Goal: Task Accomplishment & Management: Use online tool/utility

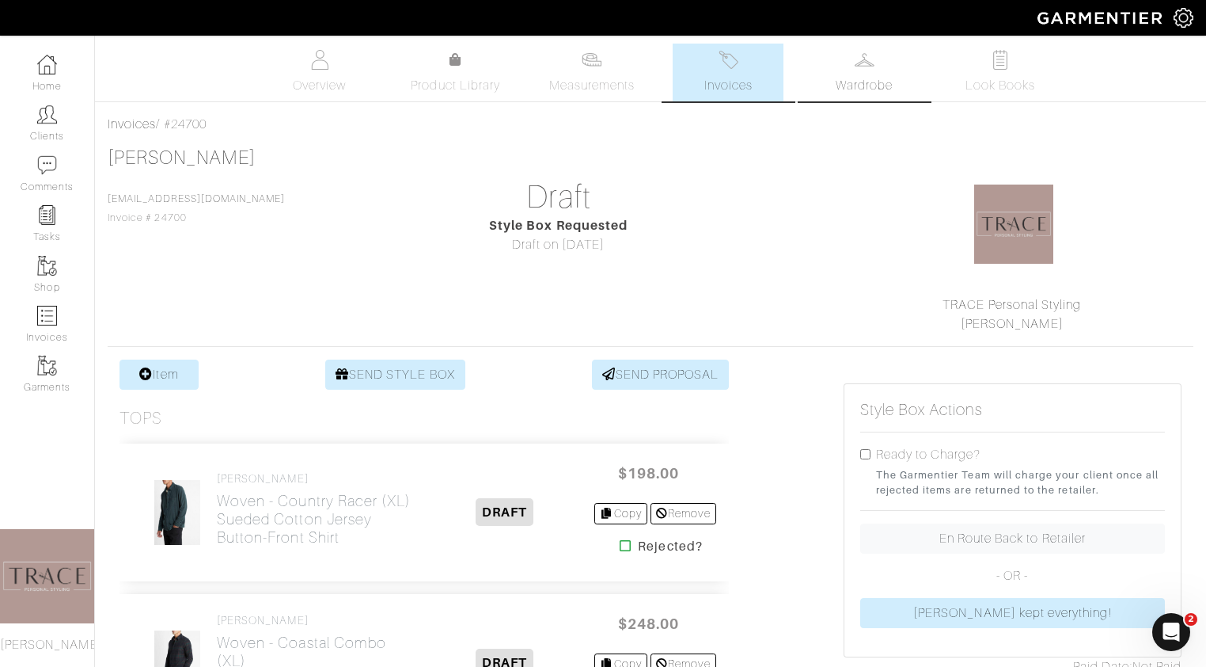
click at [890, 101] on link "Wardrobe" at bounding box center [864, 73] width 111 height 58
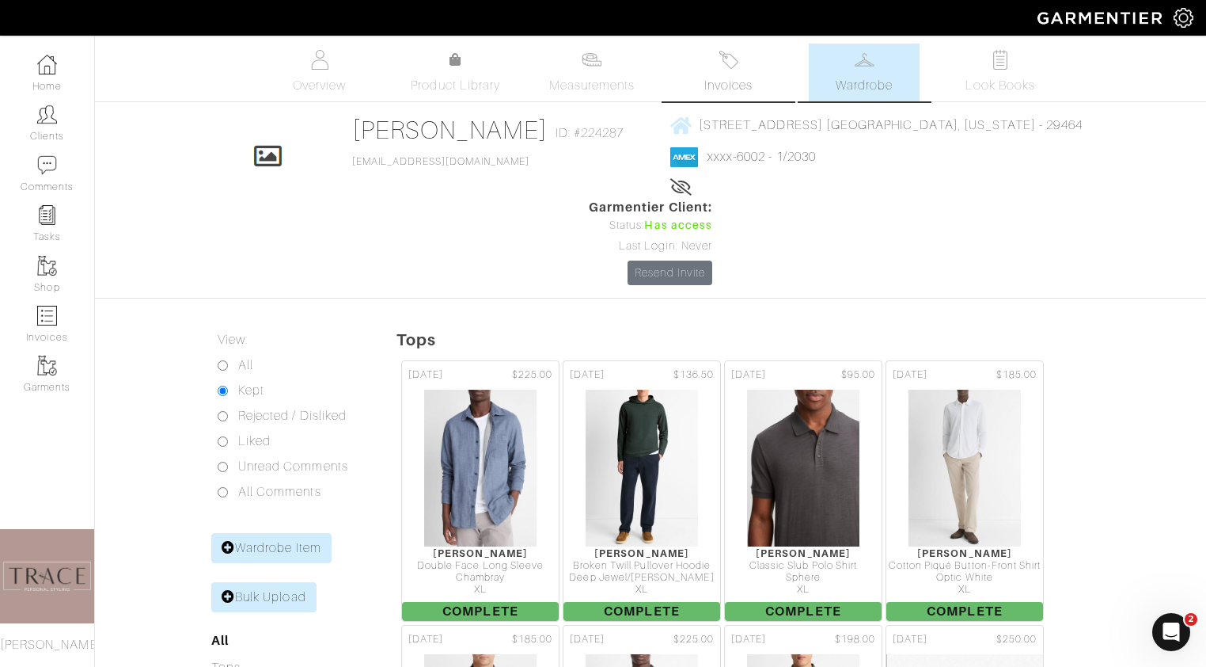
click at [746, 66] on link "Invoices" at bounding box center [728, 73] width 111 height 58
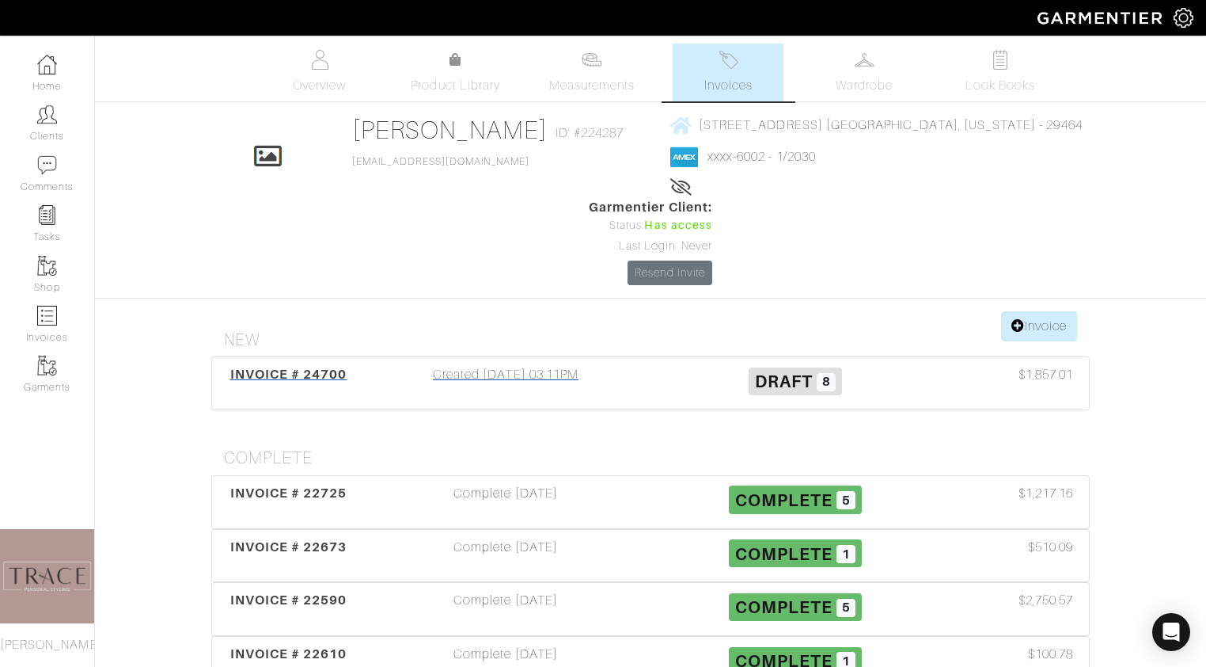
click at [565, 365] on div "Created [DATE] 03:11PM" at bounding box center [506, 383] width 290 height 36
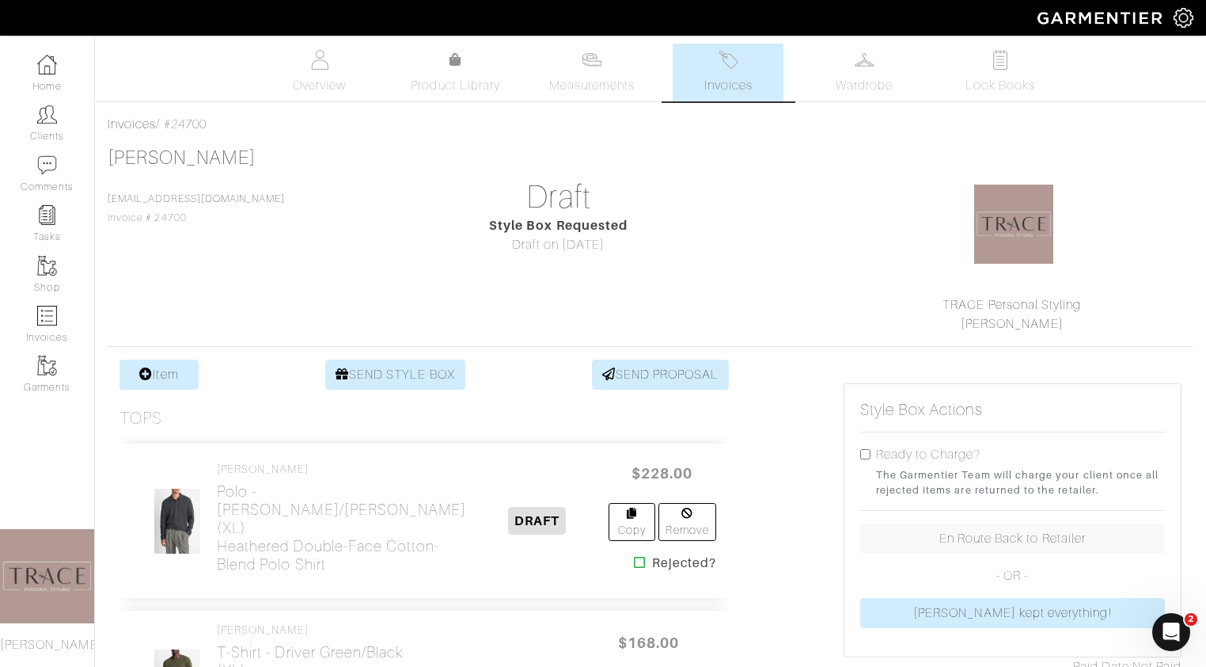
click at [753, 69] on link "Invoices" at bounding box center [728, 73] width 111 height 58
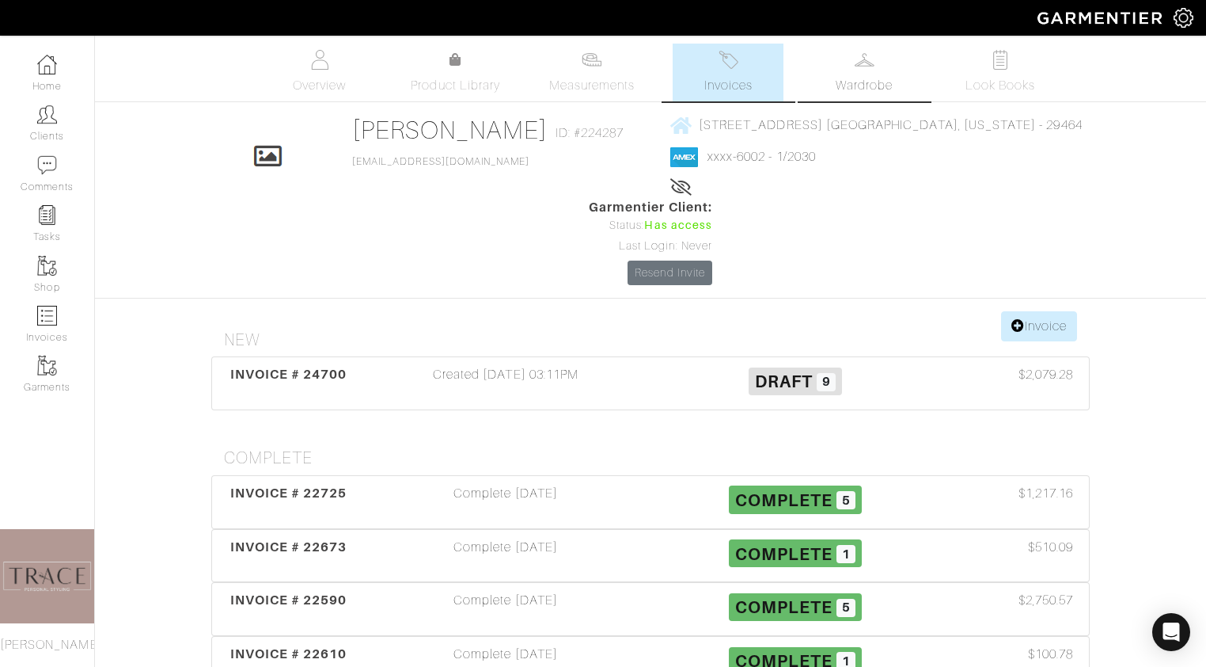
click at [917, 73] on link "Wardrobe" at bounding box center [864, 73] width 111 height 58
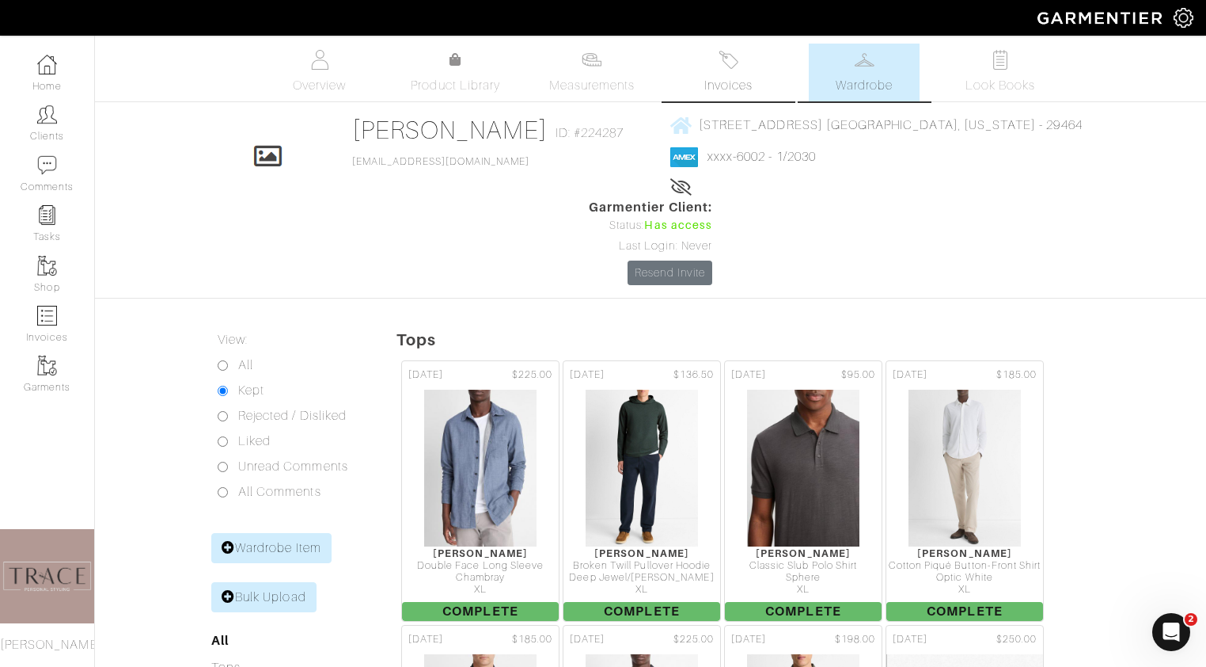
click at [716, 65] on link "Invoices" at bounding box center [728, 73] width 111 height 58
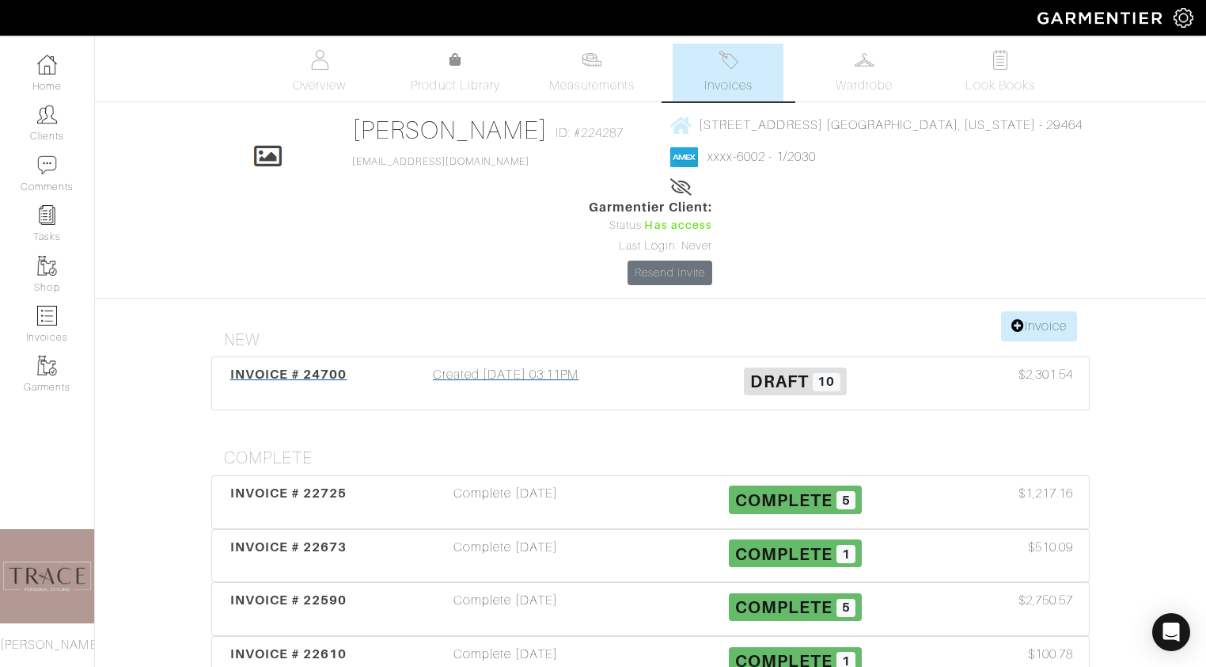
click at [426, 365] on div "Created [DATE] 03:11PM" at bounding box center [506, 383] width 290 height 36
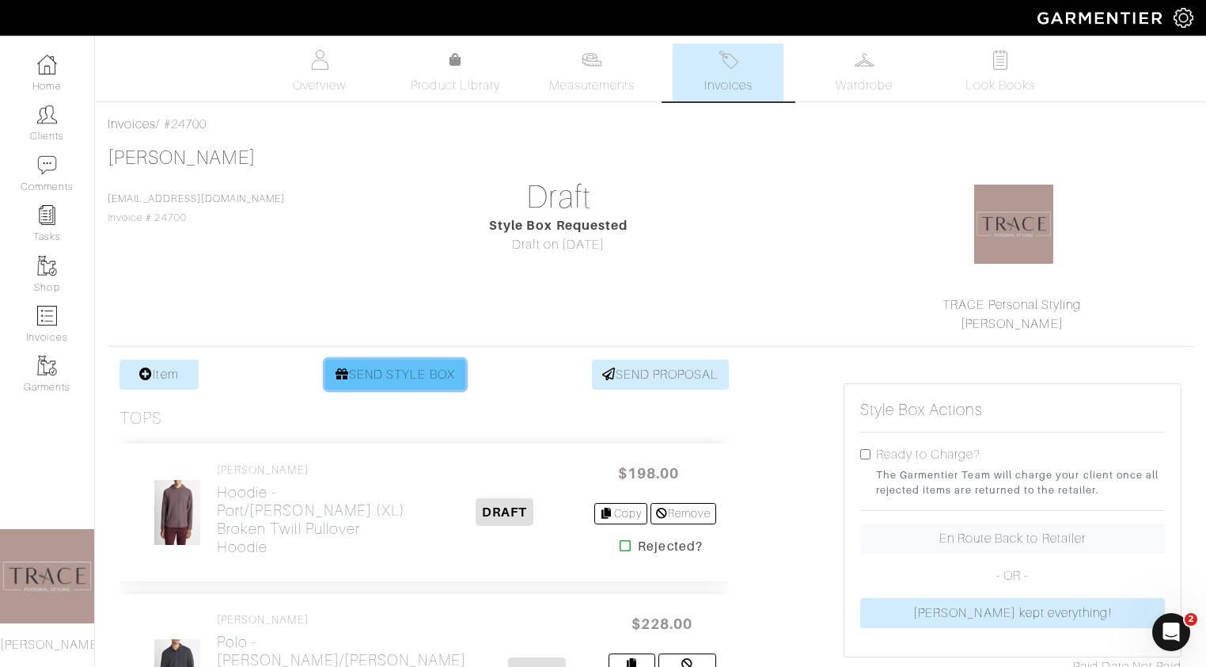
click at [377, 368] on link "SEND STYLE BOX" at bounding box center [395, 374] width 140 height 30
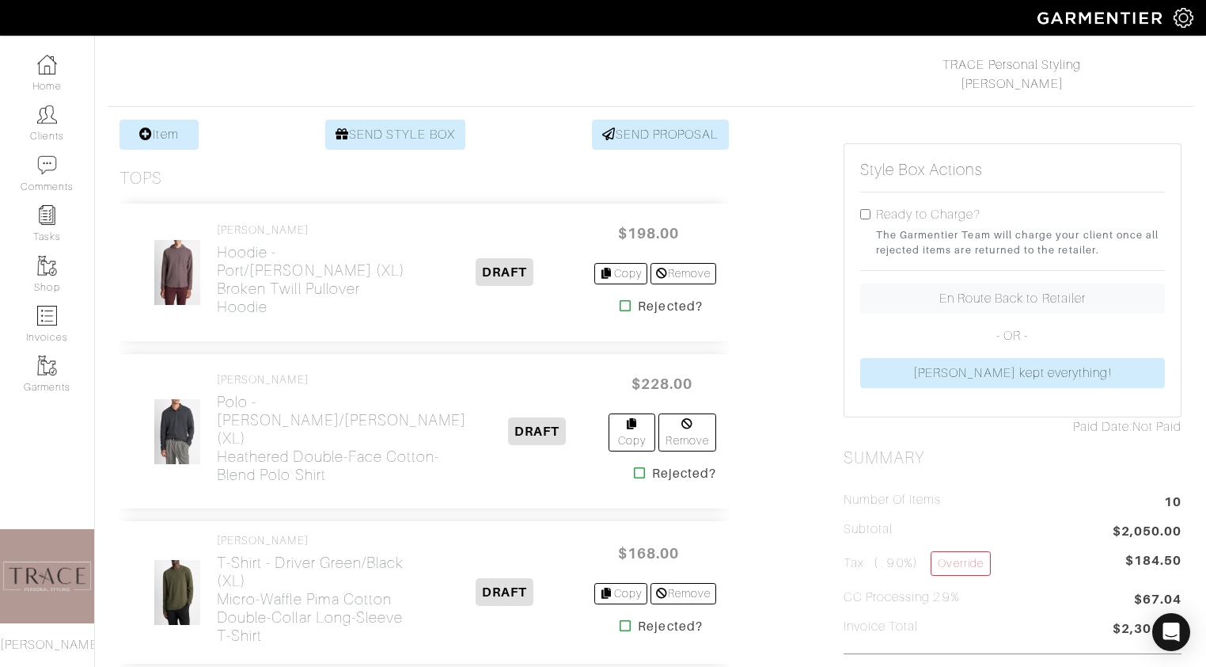
scroll to position [219, 0]
